Goal: Check status

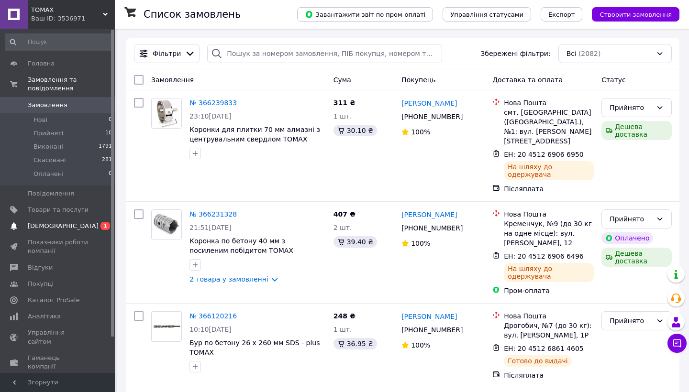
click at [36, 223] on span "[DEMOGRAPHIC_DATA]" at bounding box center [63, 226] width 71 height 9
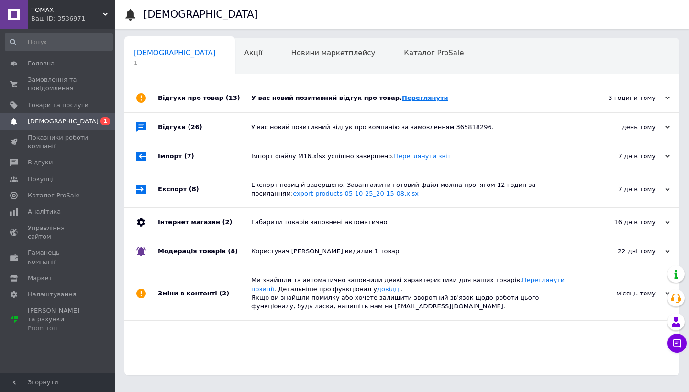
click at [414, 101] on link "Переглянути" at bounding box center [425, 97] width 46 height 7
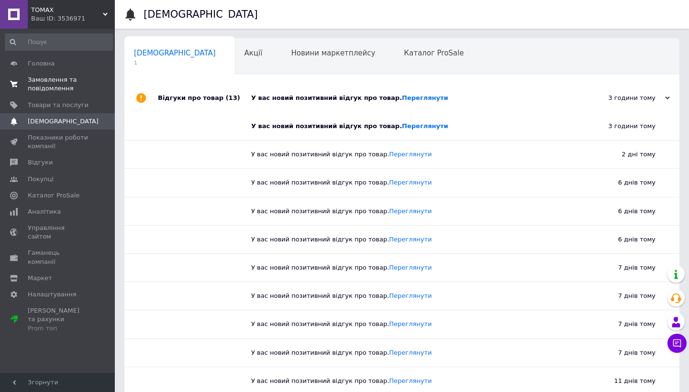
click at [56, 94] on link "Замовлення та повідомлення 0 0" at bounding box center [59, 84] width 118 height 25
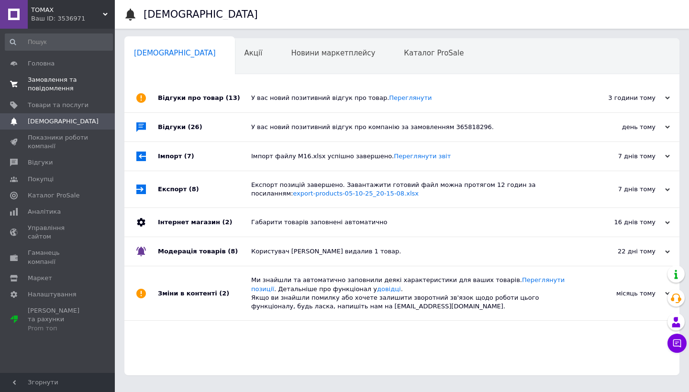
click at [56, 82] on span "Замовлення та повідомлення" at bounding box center [58, 84] width 61 height 17
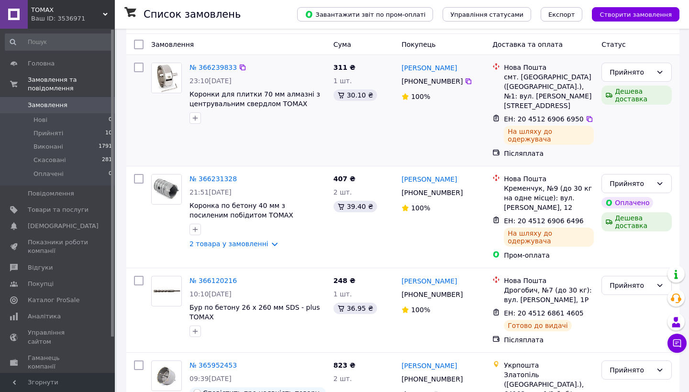
scroll to position [164, 0]
